Goal: Check status: Check status

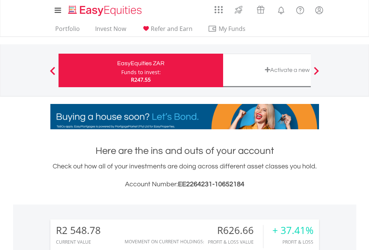
scroll to position [72, 117]
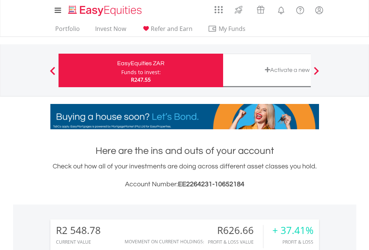
click at [121, 70] on div "Funds to invest:" at bounding box center [141, 72] width 40 height 7
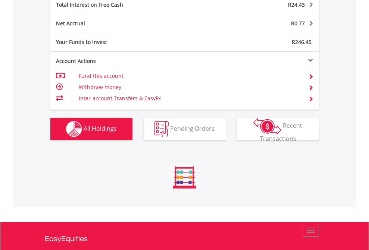
scroll to position [859, 0]
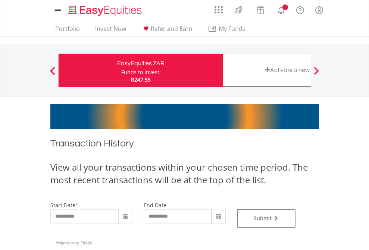
type input "**********"
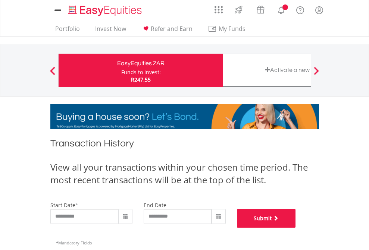
click at [296, 228] on button "Submit" at bounding box center [266, 218] width 59 height 19
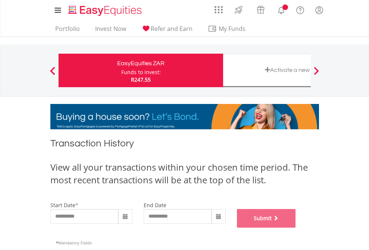
scroll to position [302, 0]
